Goal: Check status: Check status

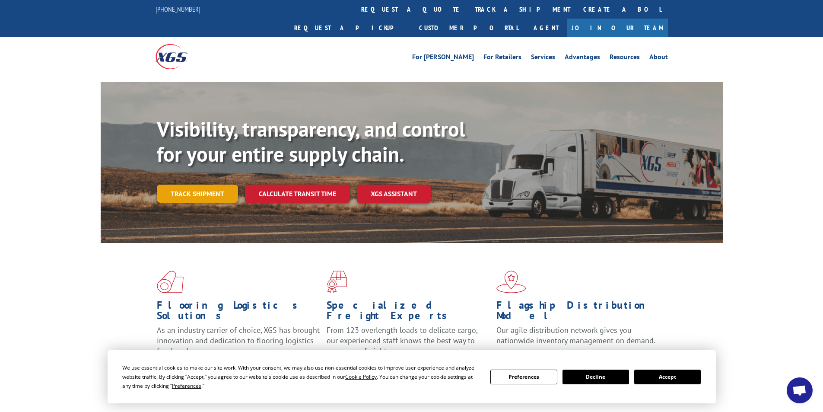
click at [209, 184] on link "Track shipment" at bounding box center [197, 193] width 81 height 18
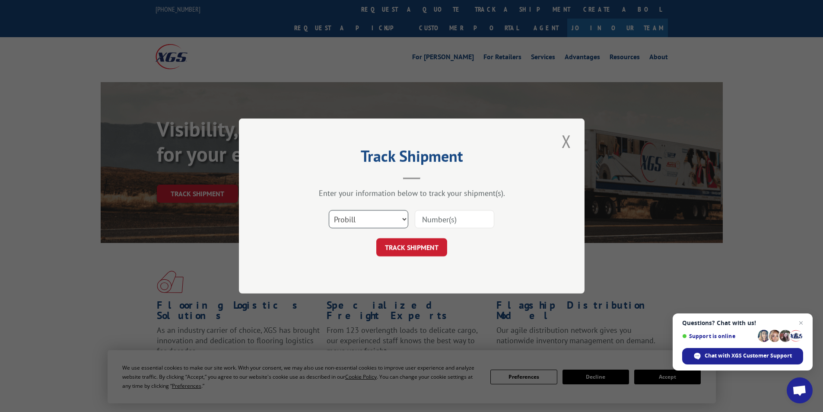
click at [370, 222] on select "Select category... Probill BOL PO" at bounding box center [368, 219] width 79 height 18
select select "bol"
click at [329, 210] on select "Select category... Probill BOL PO" at bounding box center [368, 219] width 79 height 18
click at [423, 223] on input at bounding box center [454, 219] width 79 height 18
paste input "423997"
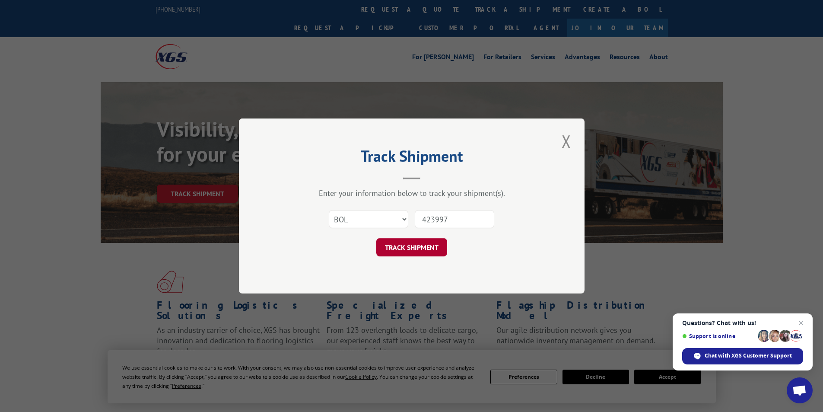
type input "423997"
click at [417, 254] on button "TRACK SHIPMENT" at bounding box center [411, 247] width 71 height 18
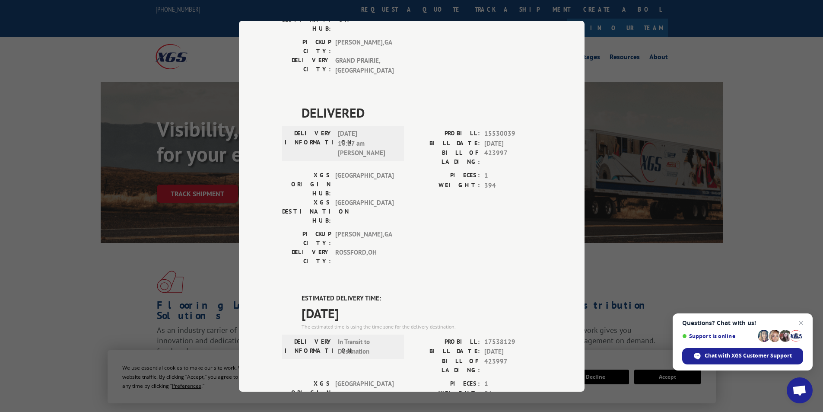
scroll to position [432, 0]
